Goal: Answer question/provide support: Answer question/provide support

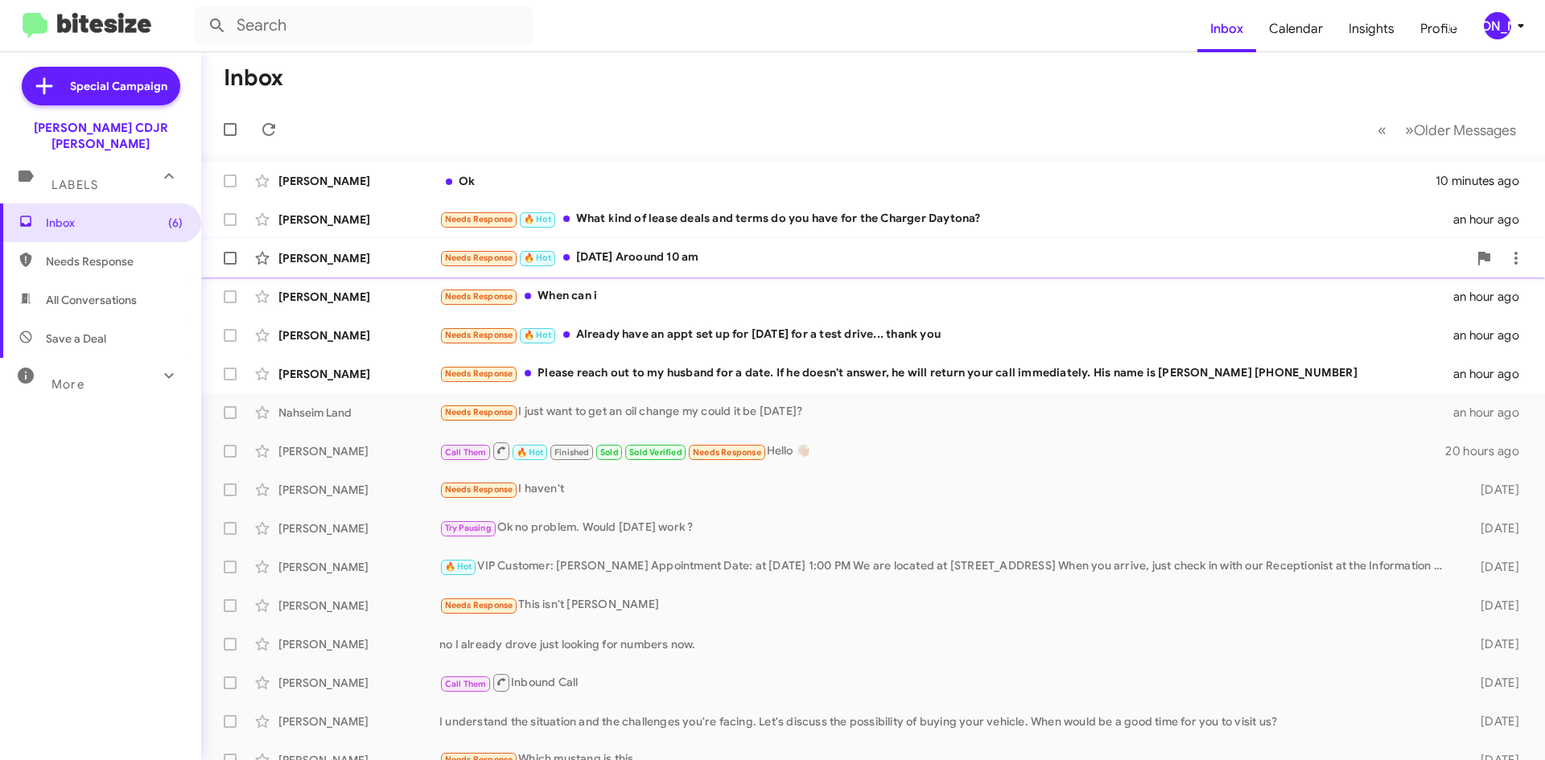
click at [596, 254] on div "Needs Response 🔥 Hot [DATE] Aroound 10 am" at bounding box center [953, 258] width 1028 height 19
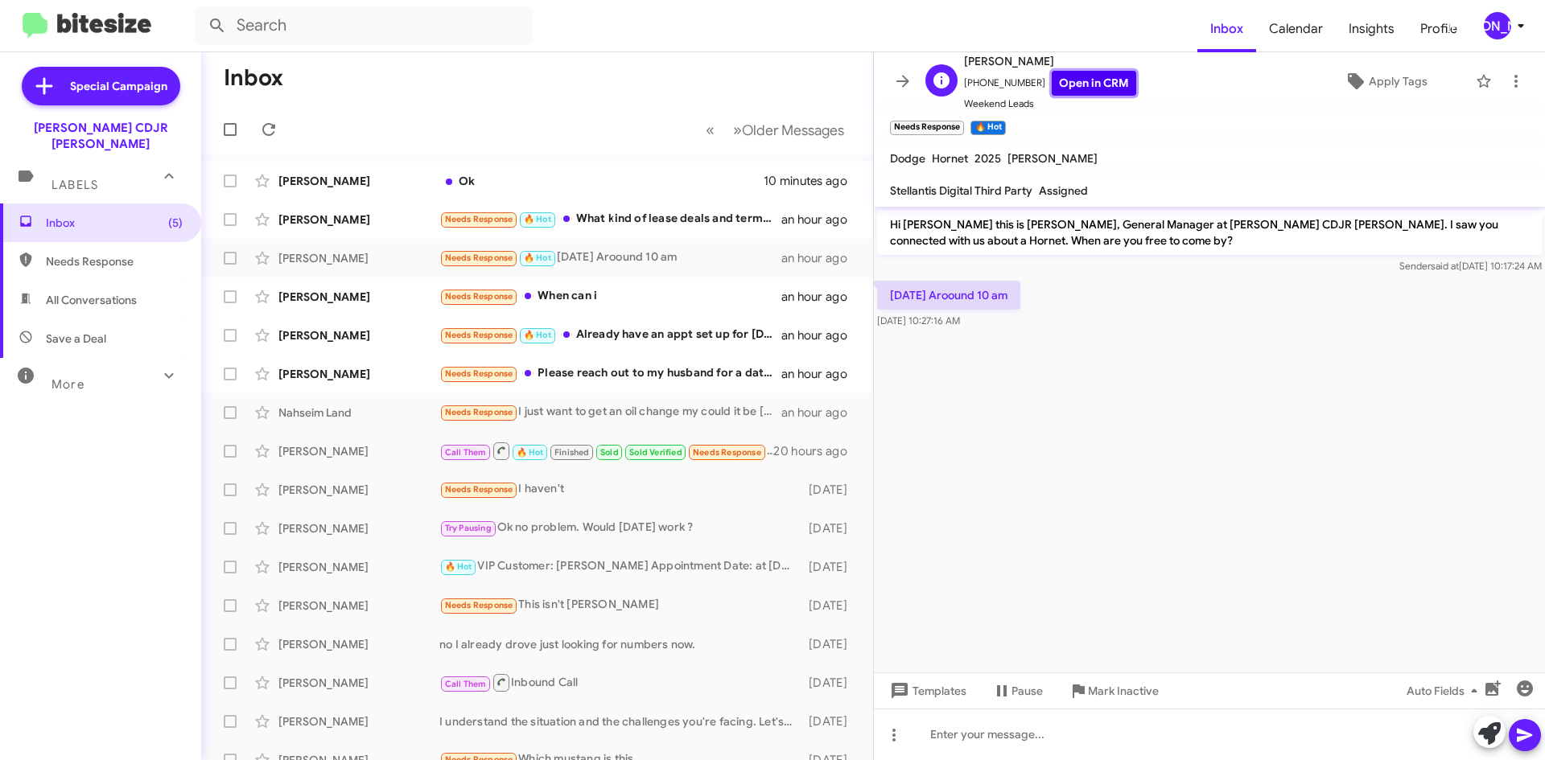
click at [1091, 85] on link "Open in CRM" at bounding box center [1094, 83] width 84 height 25
click at [908, 87] on icon at bounding box center [902, 81] width 19 height 19
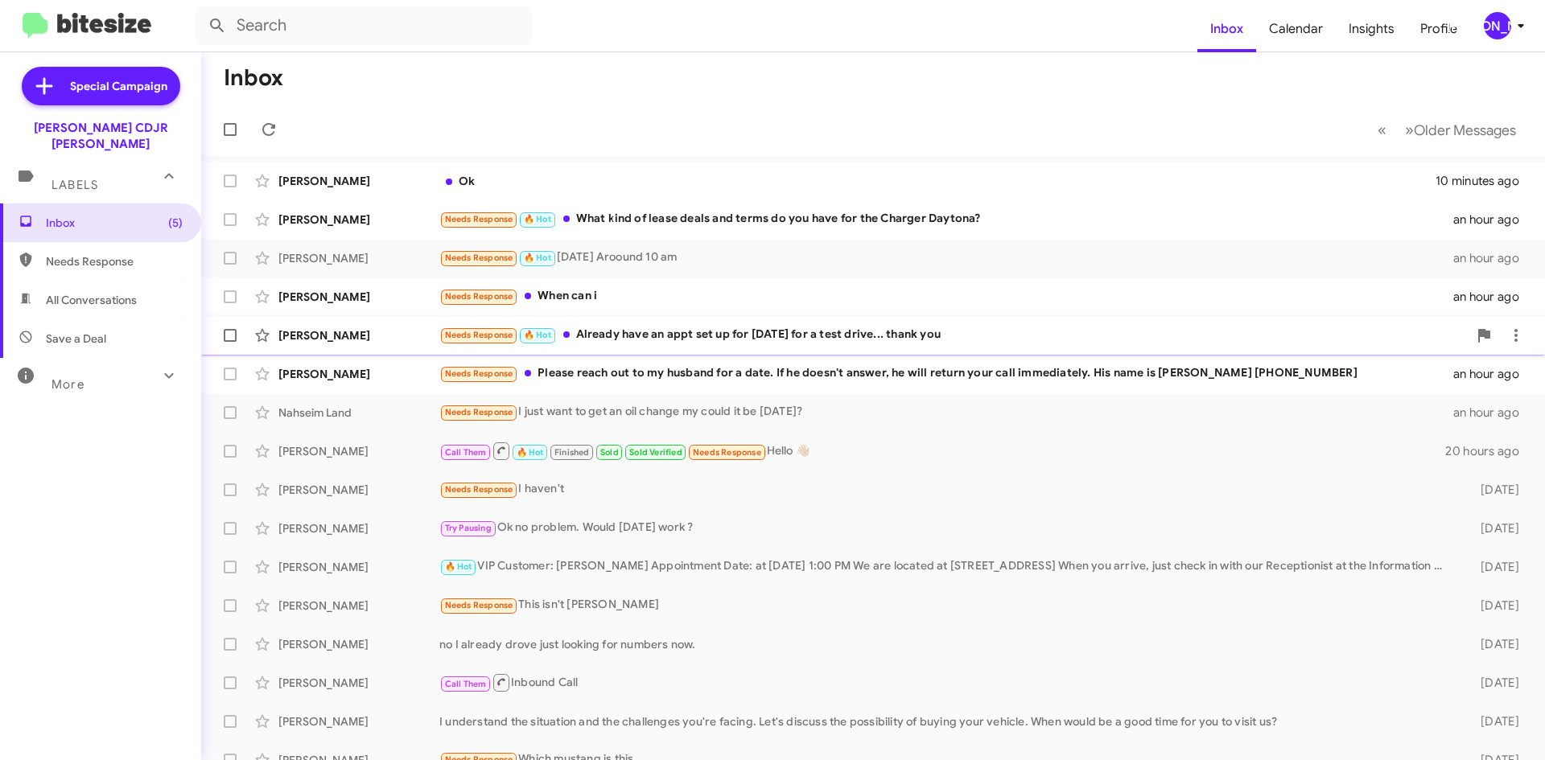
click at [867, 347] on div "[PERSON_NAME] Needs Response 🔥 Hot Already have an appt set up for [DATE] for a…" at bounding box center [873, 335] width 1318 height 32
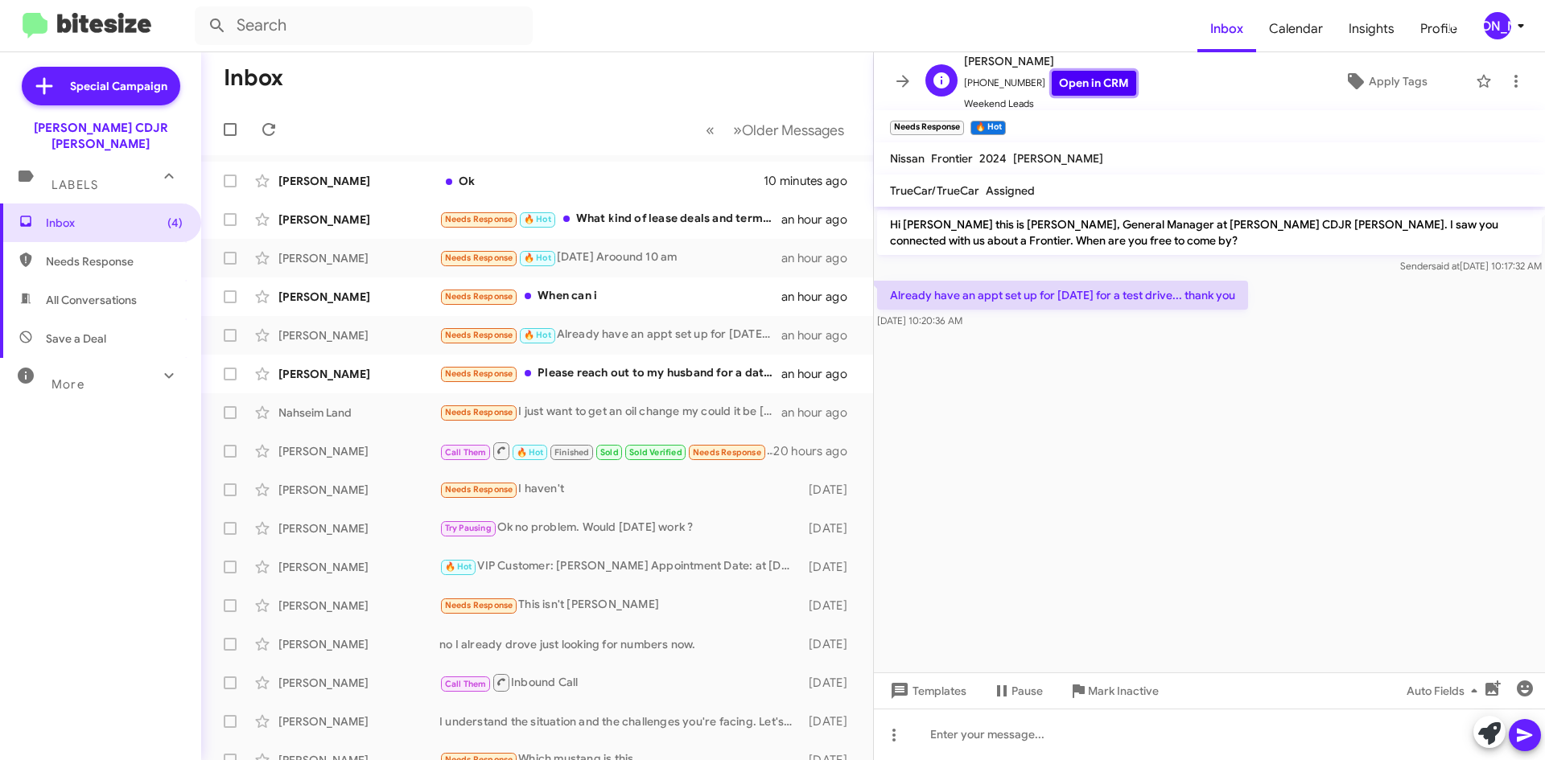
click at [1052, 78] on link "Open in CRM" at bounding box center [1094, 83] width 84 height 25
